Goal: Download file/media

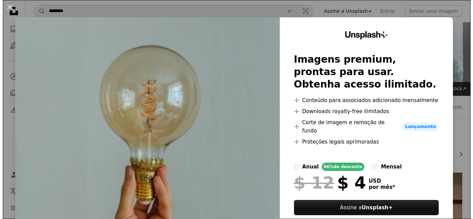
scroll to position [177, 0]
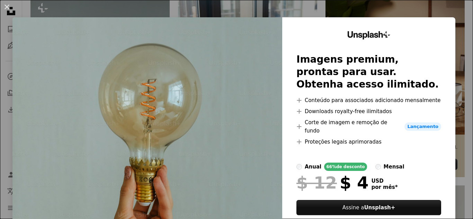
click at [457, 107] on div "An X shape Unsplash+ Imagens premium, prontas para usar. Obtenha acesso ilimita…" at bounding box center [236, 109] width 473 height 219
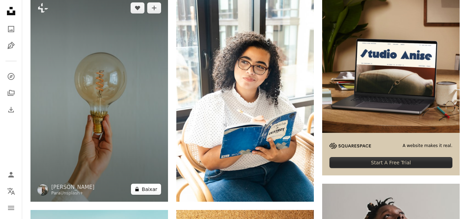
click at [139, 191] on icon at bounding box center [136, 189] width 3 height 5
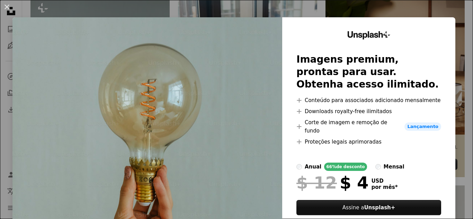
click at [275, 14] on div "An X shape Unsplash+ Imagens premium, prontas para usar. Obtenha acesso ilimita…" at bounding box center [236, 109] width 473 height 219
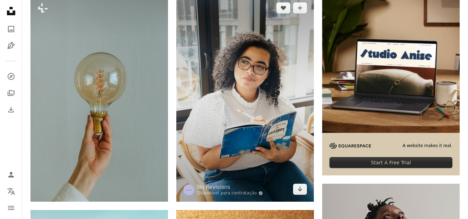
click at [200, 69] on img at bounding box center [245, 98] width 138 height 206
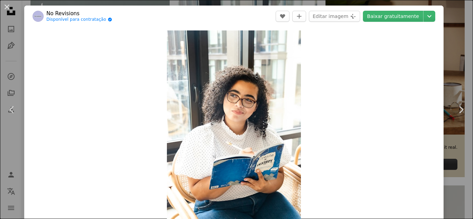
click at [444, 20] on div "An X shape Chevron left Chevron right No Revisions Disponível para contratação …" at bounding box center [236, 109] width 473 height 219
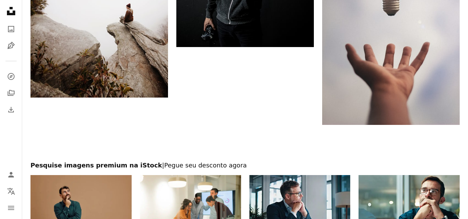
scroll to position [1172, 0]
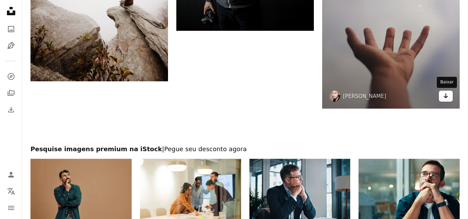
click at [447, 96] on icon "Arrow pointing down" at bounding box center [446, 96] width 6 height 8
